Goal: Task Accomplishment & Management: Manage account settings

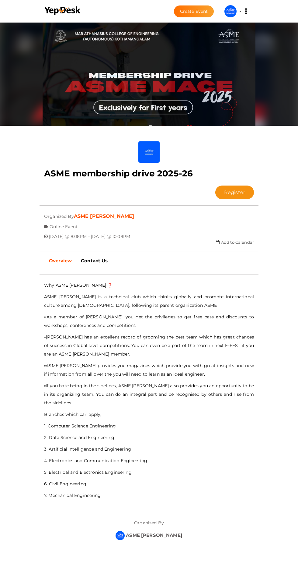
click at [216, 185] on button "Register" at bounding box center [235, 192] width 39 height 14
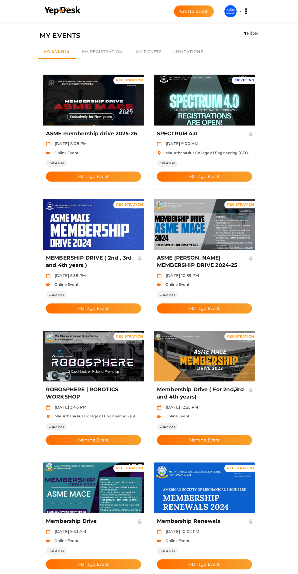
click at [227, 171] on button "Manage Event" at bounding box center [204, 176] width 95 height 10
click at [114, 171] on button "Manage Event" at bounding box center [93, 176] width 95 height 10
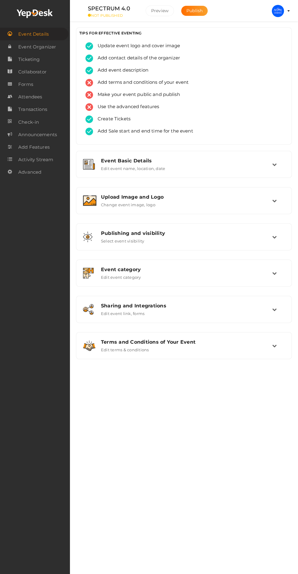
click at [274, 9] on img at bounding box center [278, 11] width 12 height 12
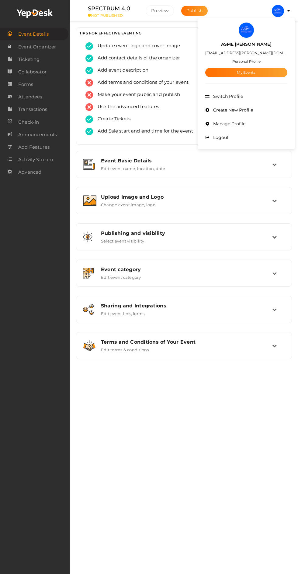
click at [265, 69] on link "My Events" at bounding box center [247, 72] width 82 height 9
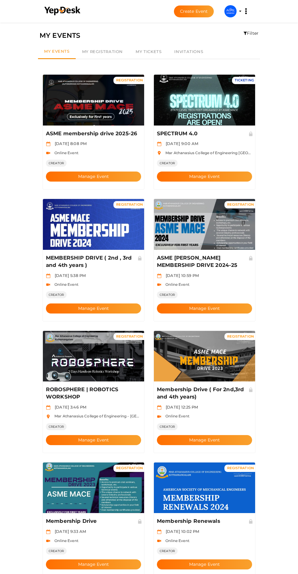
click at [221, 303] on button "Manage Event" at bounding box center [204, 308] width 95 height 10
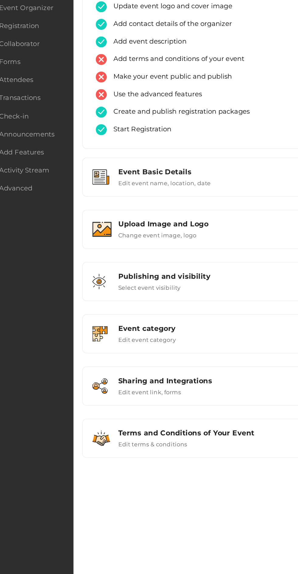
scroll to position [1, 0]
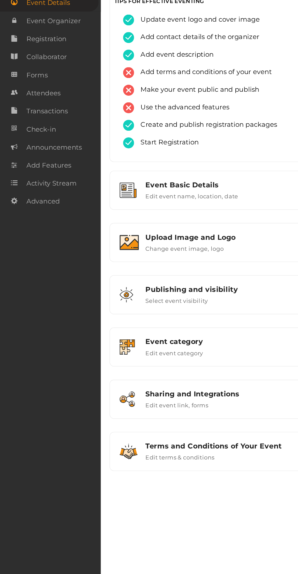
click at [36, 95] on span "Attendees" at bounding box center [30, 97] width 24 height 12
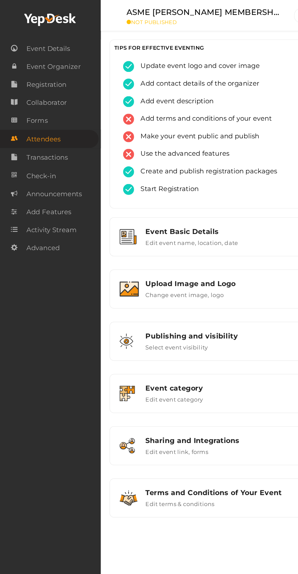
click at [47, 114] on span "Transactions" at bounding box center [32, 109] width 29 height 12
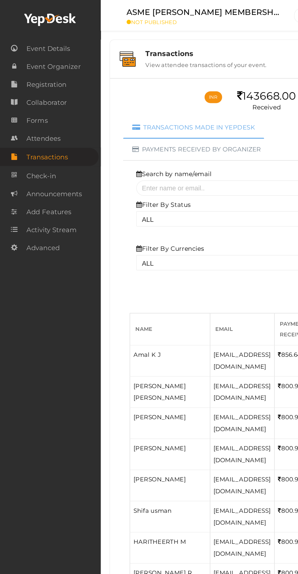
click at [50, 62] on link "Registration" at bounding box center [35, 58] width 70 height 12
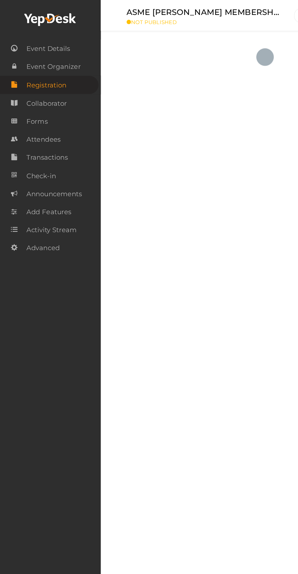
checkbox input "true"
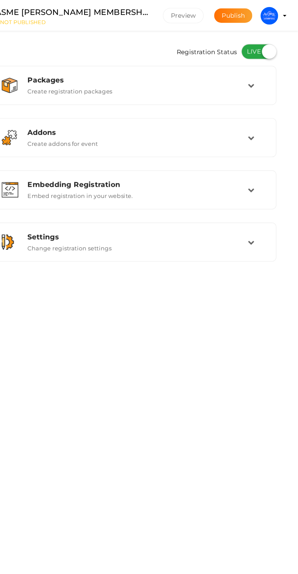
click at [268, 171] on td at bounding box center [269, 167] width 13 height 13
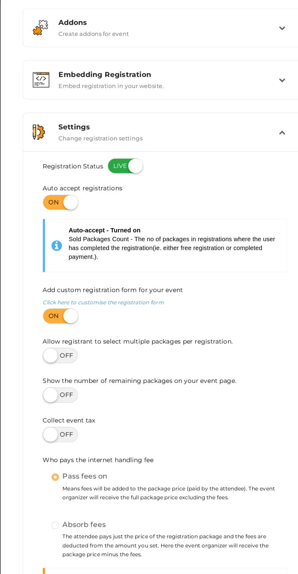
scroll to position [14, 0]
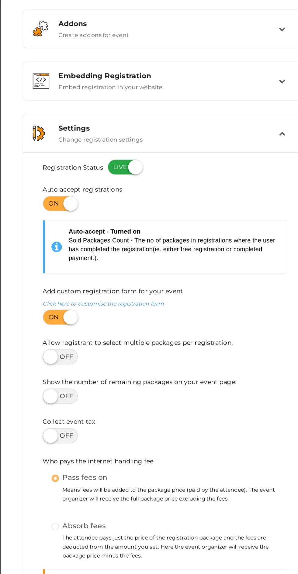
click at [270, 149] on td at bounding box center [269, 153] width 13 height 13
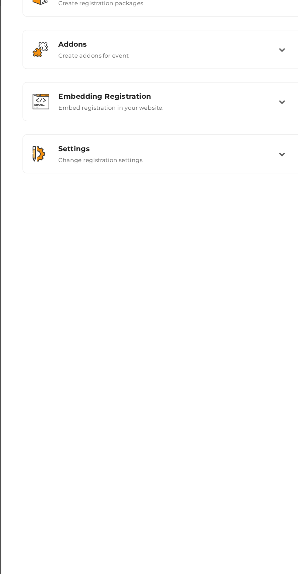
click at [270, 161] on td at bounding box center [269, 167] width 13 height 13
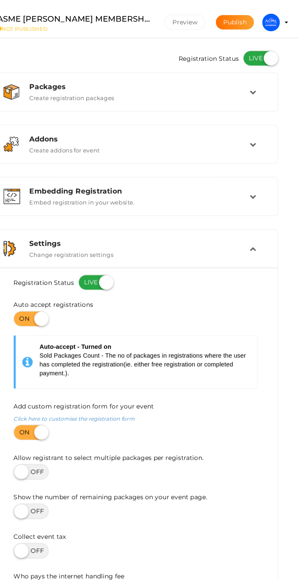
scroll to position [0, 0]
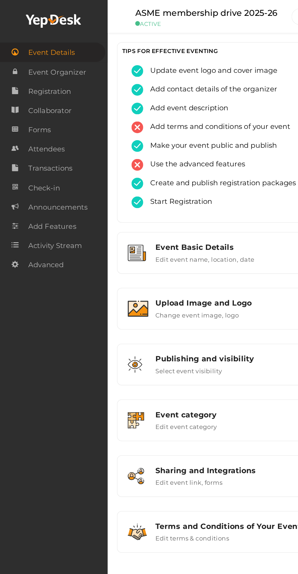
click at [45, 58] on span "Registration" at bounding box center [32, 59] width 28 height 12
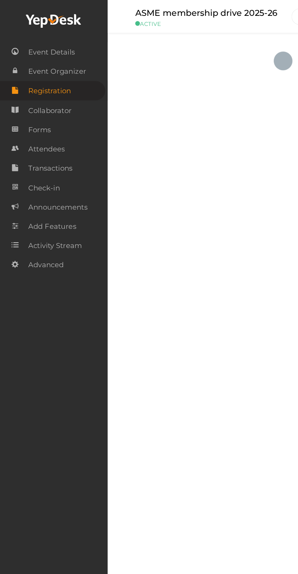
checkbox input "true"
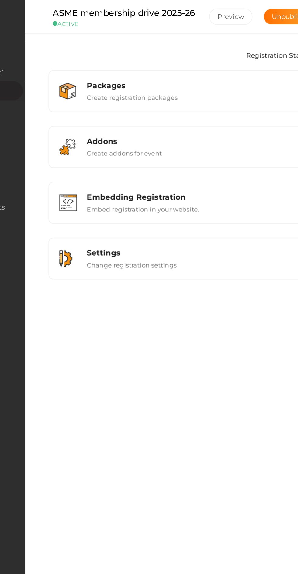
click at [183, 162] on div "Settings" at bounding box center [186, 164] width 153 height 6
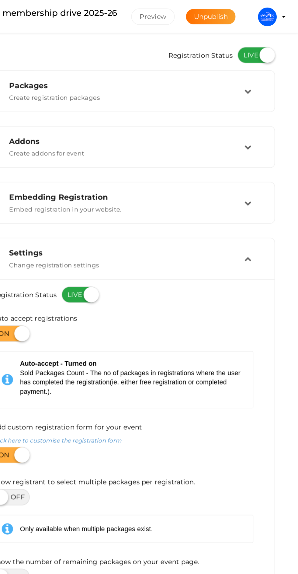
click at [266, 159] on div "Settings Change registration settings" at bounding box center [184, 168] width 191 height 20
